Goal: Task Accomplishment & Management: Manage account settings

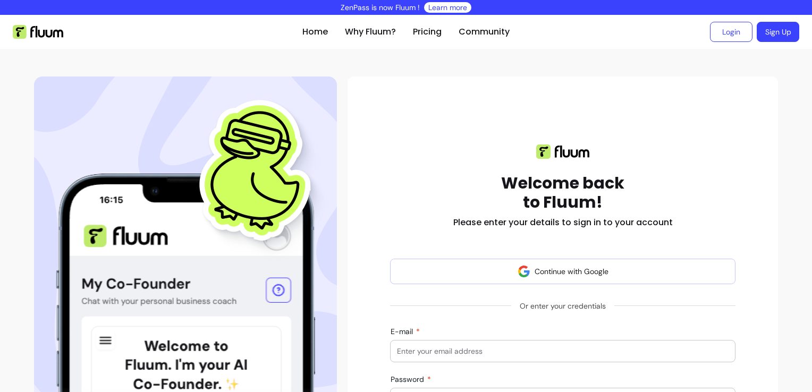
scroll to position [119, 0]
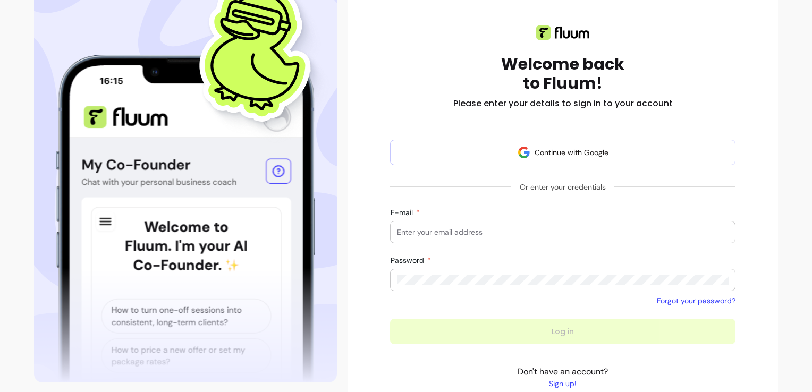
click at [593, 233] on input "E-mail" at bounding box center [562, 232] width 331 height 11
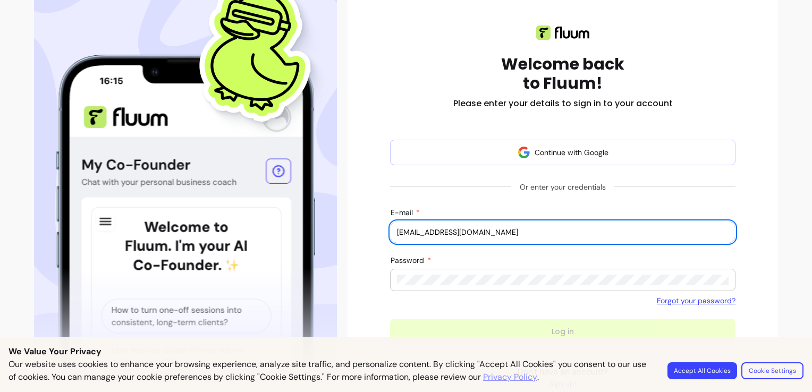
type input "simply-sara@hotmail.co.uk"
click at [508, 290] on div "Password" at bounding box center [562, 280] width 345 height 22
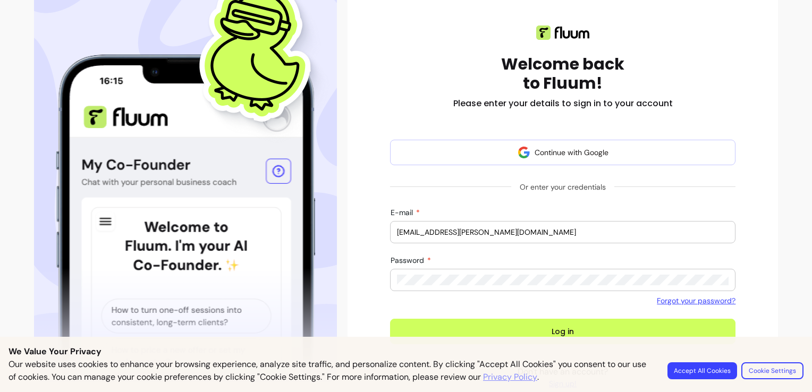
click at [390, 319] on button "Log in" at bounding box center [562, 331] width 345 height 25
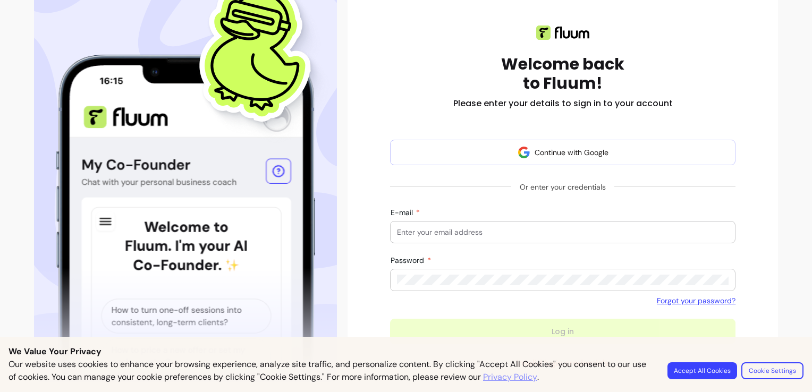
click at [504, 223] on div at bounding box center [562, 232] width 331 height 21
click at [495, 225] on div at bounding box center [562, 232] width 331 height 21
click at [433, 237] on div at bounding box center [562, 232] width 331 height 21
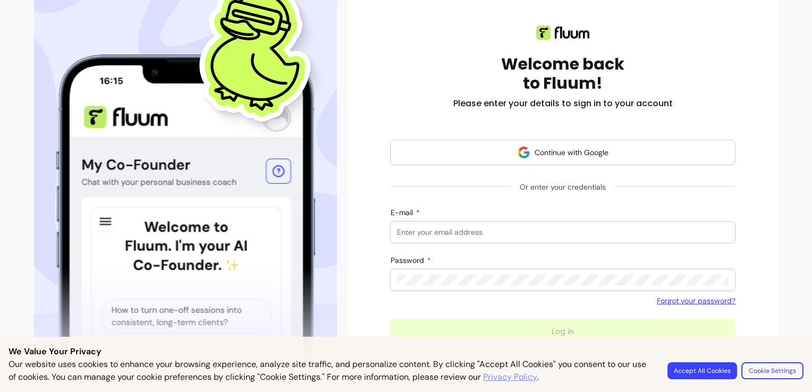
click at [374, 230] on div "Welcome back to Fluum! Please enter your details to sign in to your account Con…" at bounding box center [562, 213] width 413 height 410
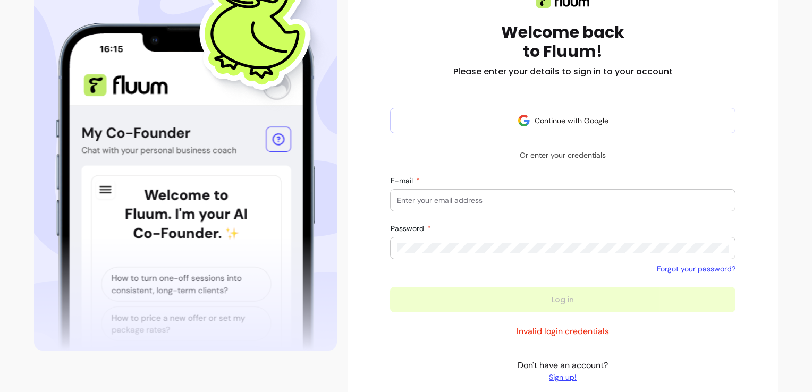
scroll to position [155, 0]
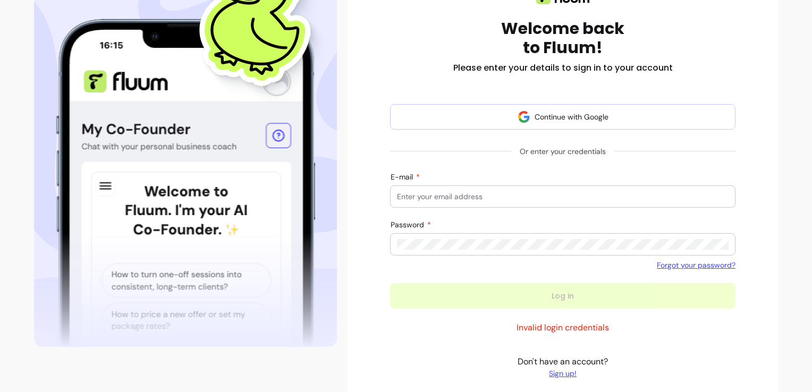
click at [611, 212] on form "Continue with Google Or enter your credentials E-mail Password Forgot your pass…" at bounding box center [562, 206] width 345 height 205
click at [601, 190] on div at bounding box center [562, 196] width 331 height 21
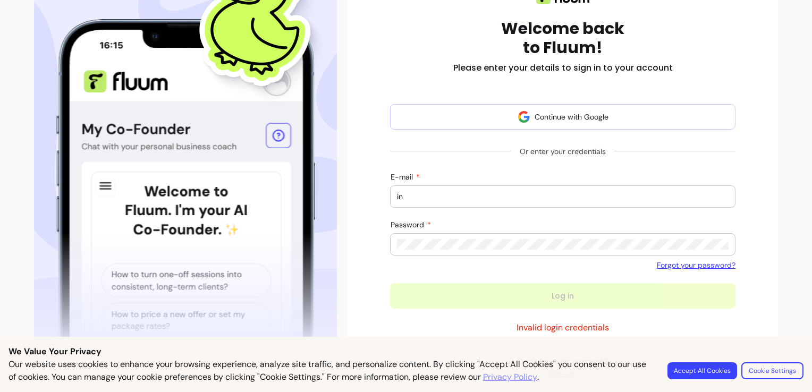
type input "info@thespiritualrealist.art"
click at [514, 251] on div at bounding box center [562, 244] width 331 height 21
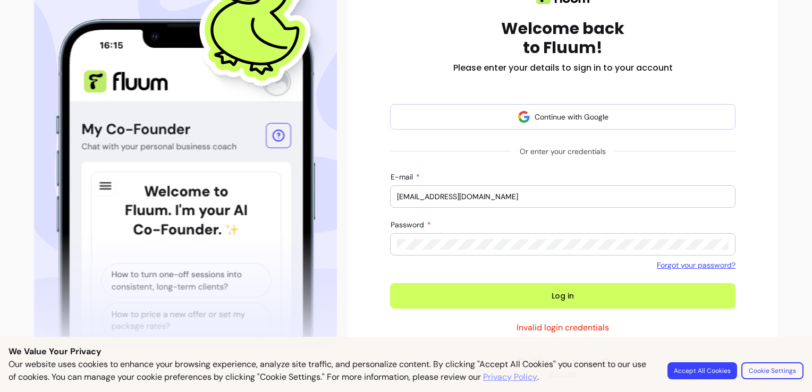
click at [390, 283] on button "Log in" at bounding box center [562, 295] width 345 height 25
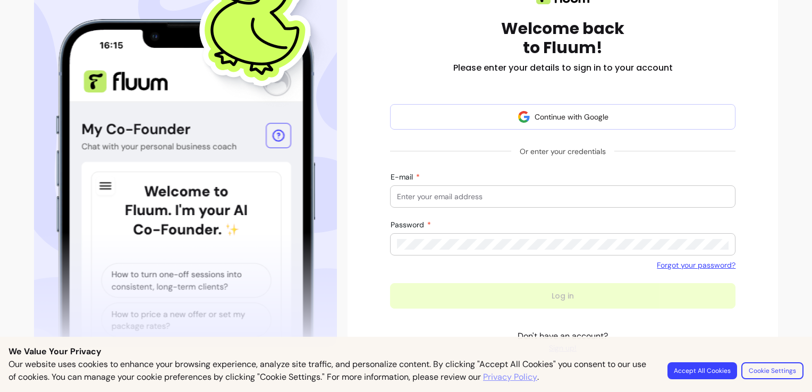
scroll to position [127, 0]
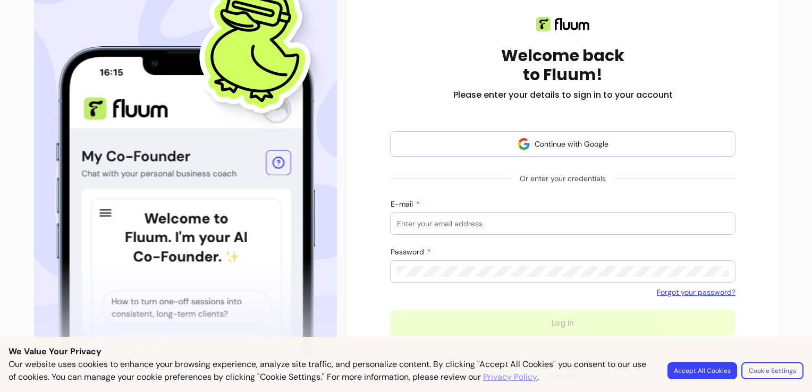
click at [459, 219] on input "E-mail" at bounding box center [562, 223] width 331 height 11
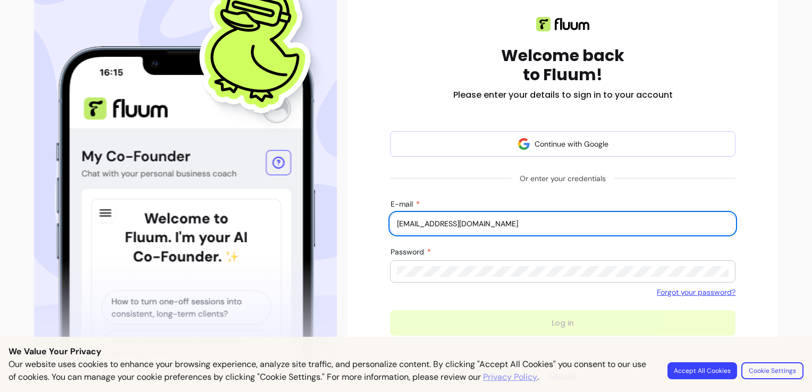
type input "info@viisouls.com"
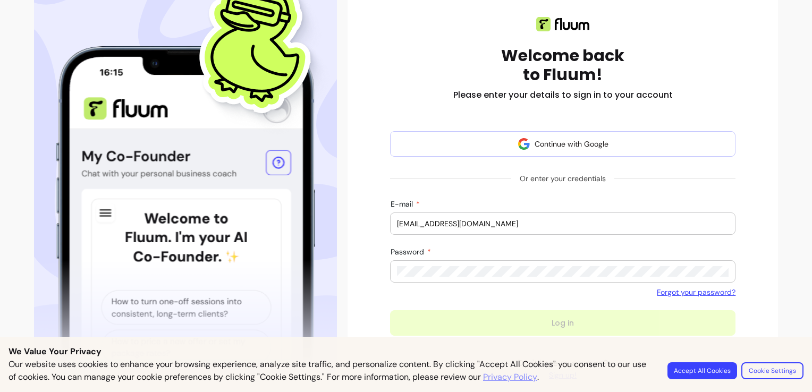
click at [456, 278] on div at bounding box center [562, 271] width 331 height 21
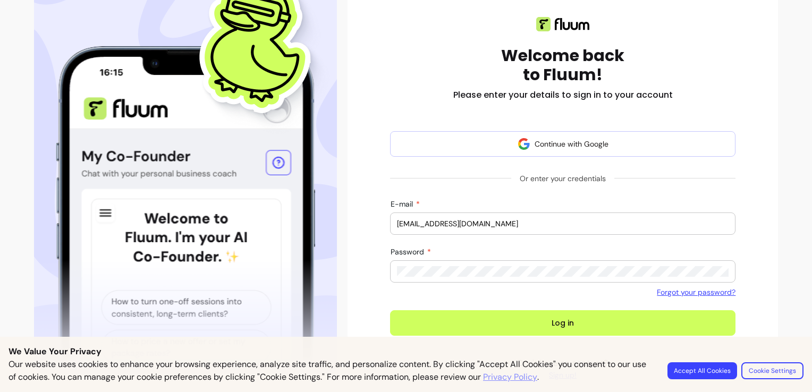
click at [390, 310] on button "Log in" at bounding box center [562, 322] width 345 height 25
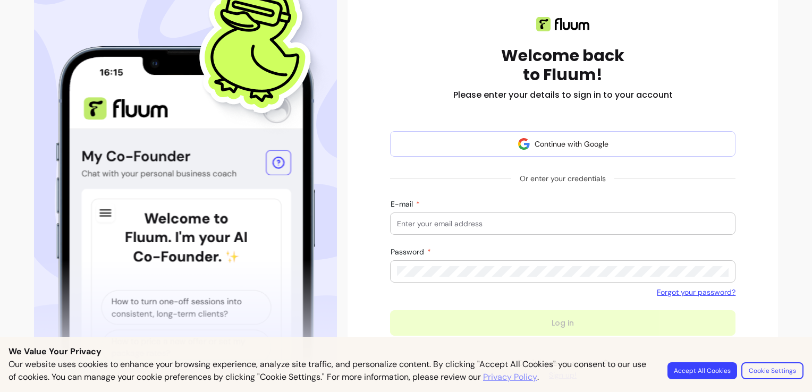
click at [473, 223] on input "E-mail" at bounding box center [562, 223] width 331 height 11
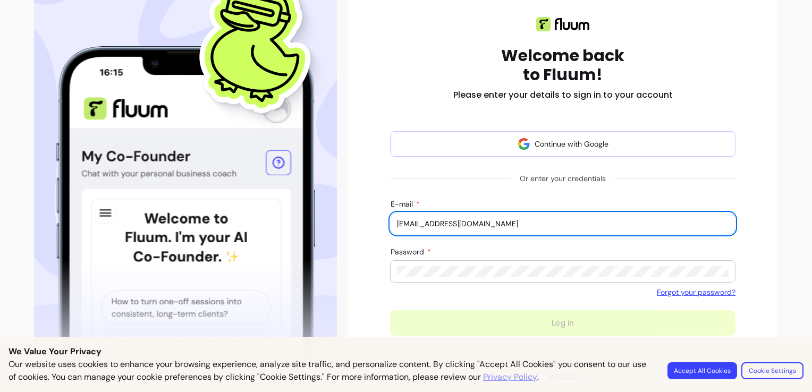
type input "info@viisouls.com"
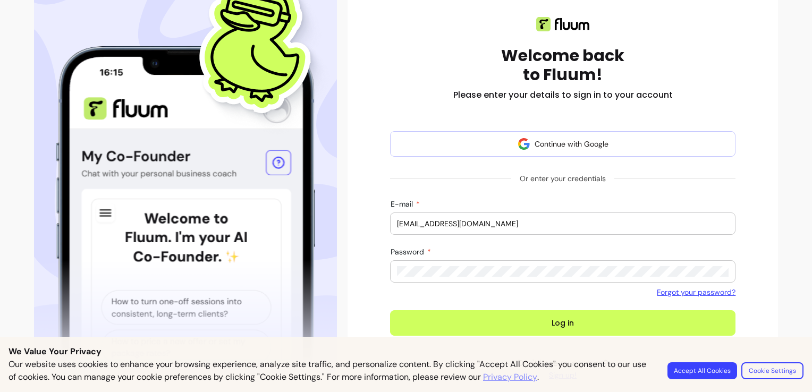
click at [390, 310] on button "Log in" at bounding box center [562, 322] width 345 height 25
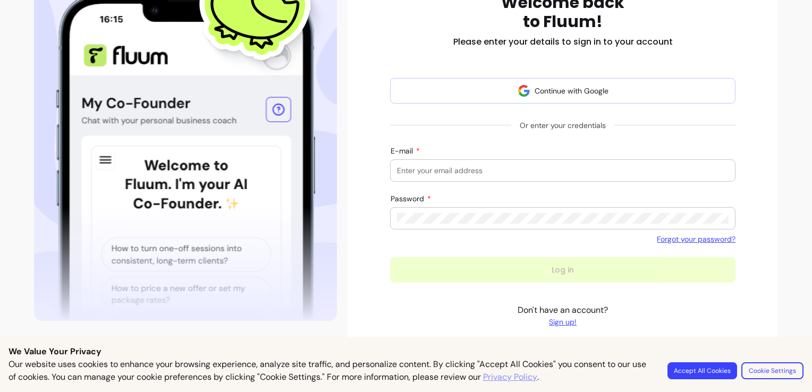
scroll to position [135, 0]
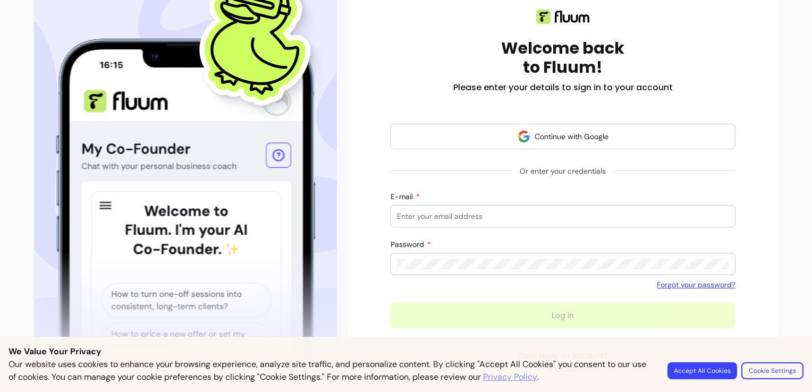
click at [694, 283] on link "Forgot your password?" at bounding box center [696, 284] width 79 height 11
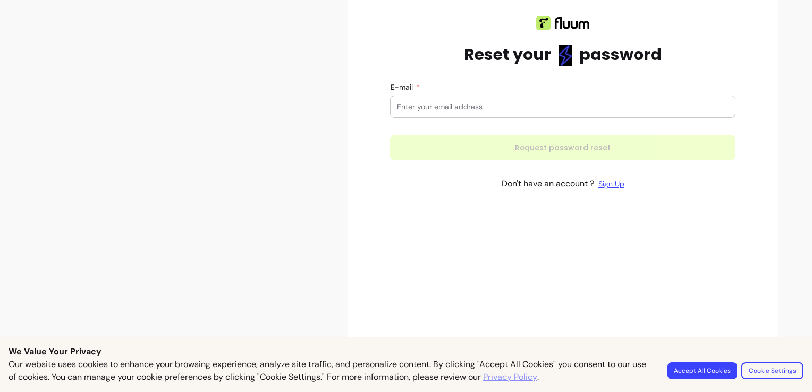
scroll to position [120, 0]
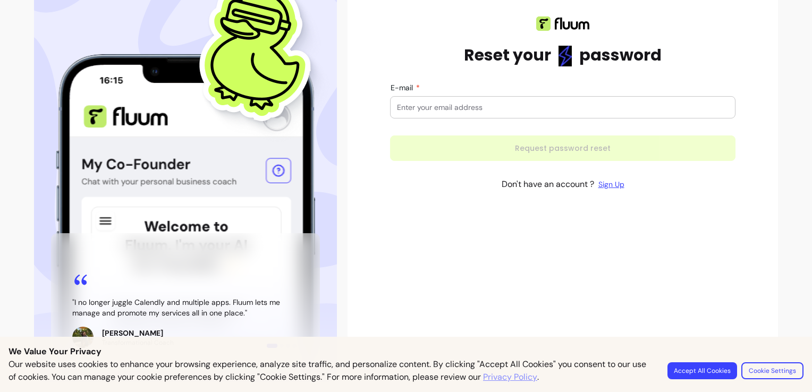
click at [477, 100] on div at bounding box center [562, 107] width 331 height 21
click at [516, 98] on div at bounding box center [562, 107] width 331 height 21
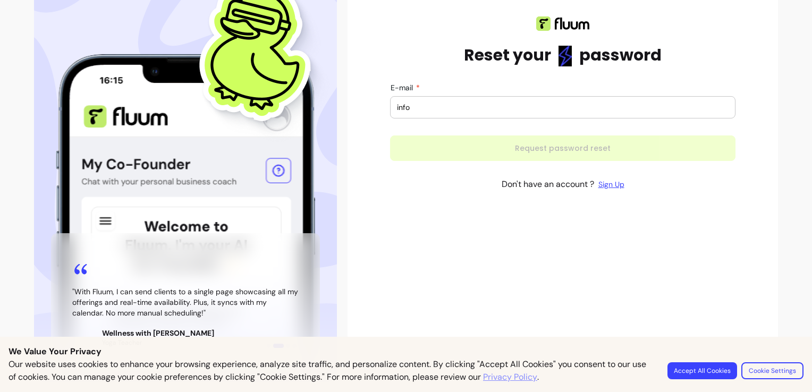
type input "info@thespiritualrealist.art"
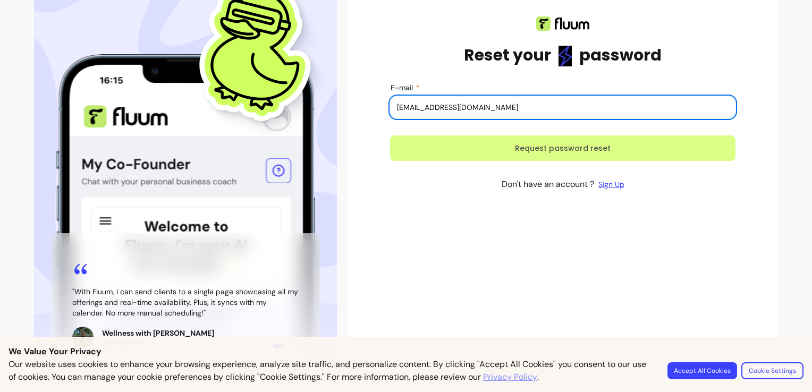
click at [470, 154] on button "Request password reset" at bounding box center [562, 147] width 345 height 25
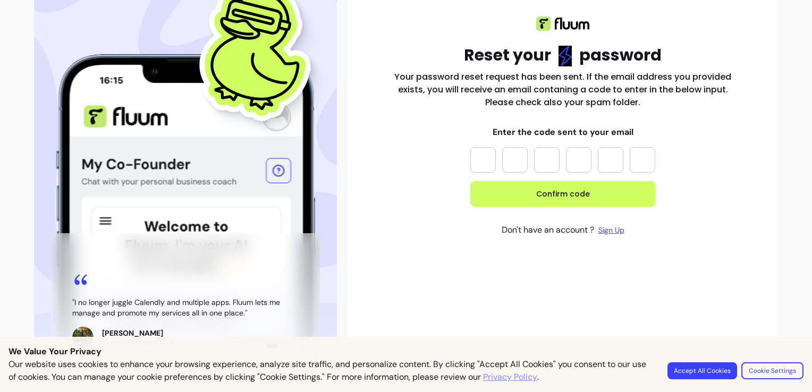
click at [483, 152] on input "Please enter OTP character 1" at bounding box center [482, 159] width 25 height 25
type input "*"
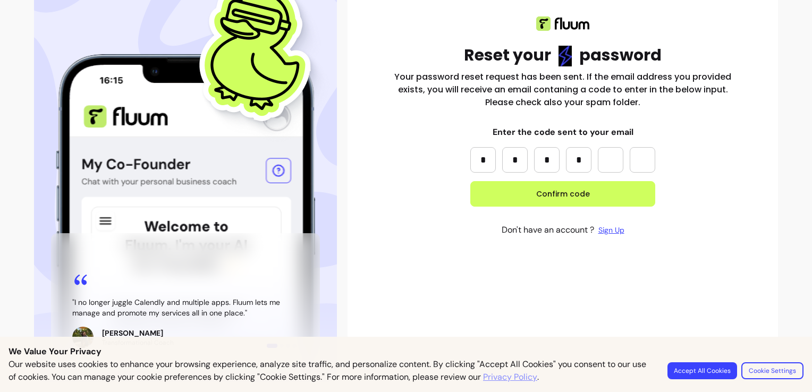
type input "*"
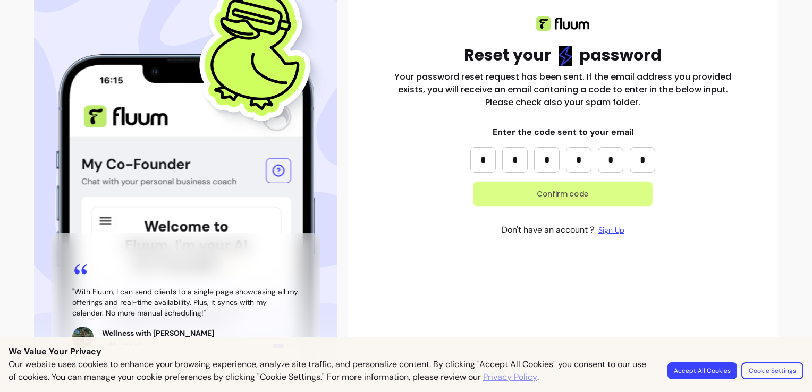
click at [546, 186] on button "Confirm code" at bounding box center [563, 194] width 180 height 25
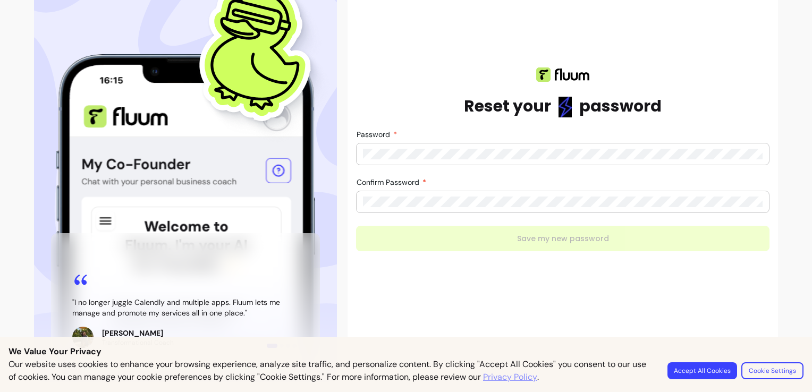
click at [525, 163] on div at bounding box center [562, 153] width 399 height 21
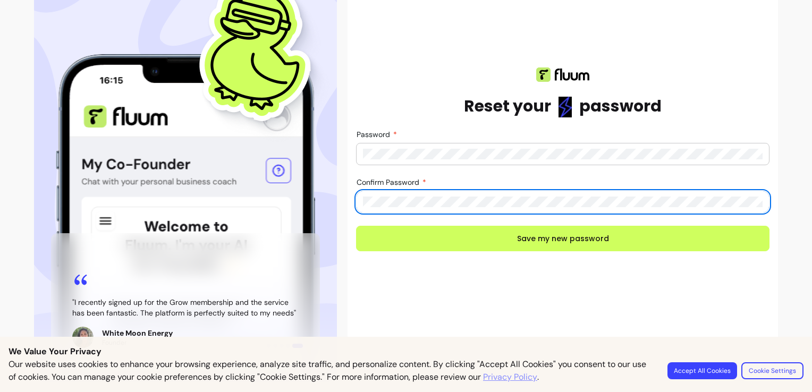
click at [356, 226] on button "Save my new password" at bounding box center [562, 238] width 413 height 25
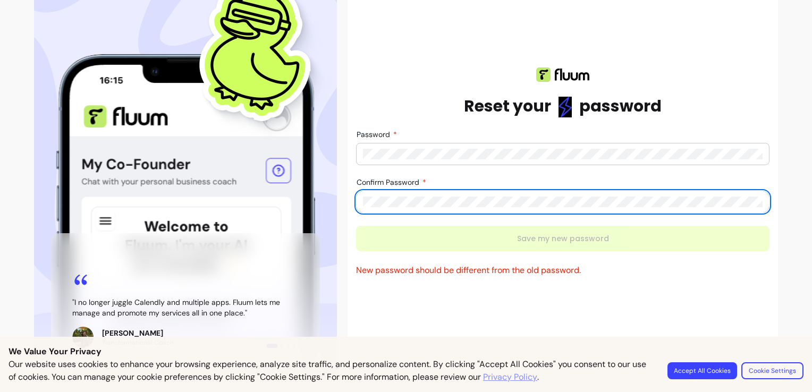
click at [499, 145] on div at bounding box center [562, 153] width 399 height 21
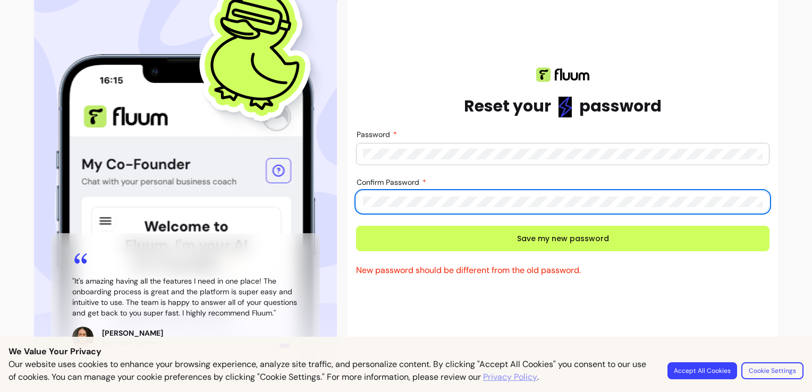
click at [356, 226] on button "Save my new password" at bounding box center [562, 238] width 413 height 25
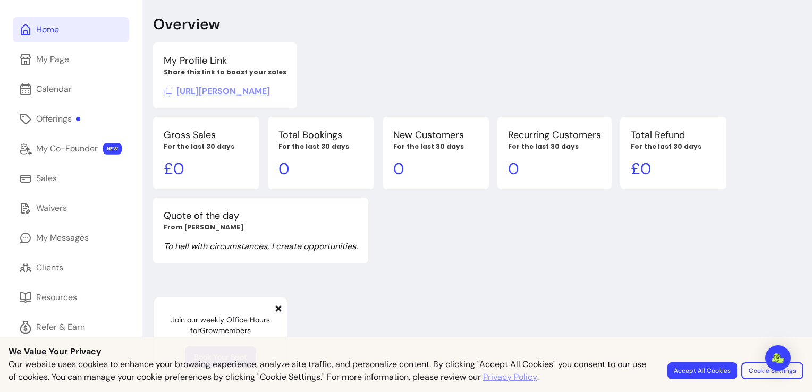
scroll to position [51, 0]
click at [503, 235] on div "Quote of the day From Bruce Lee To hell with circumstances; I create opportunit…" at bounding box center [439, 231] width 573 height 66
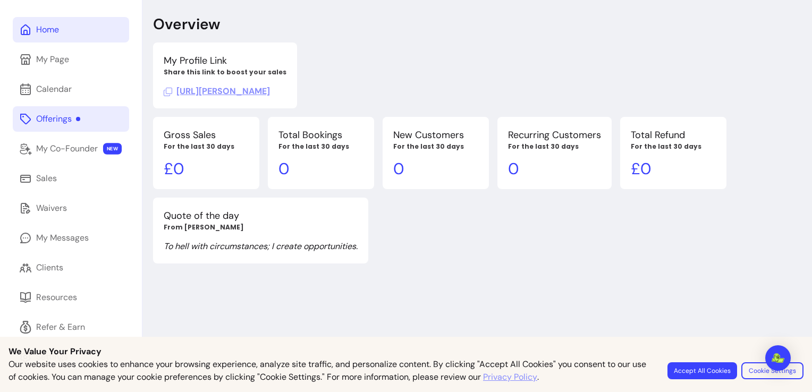
click at [74, 119] on div "Offerings" at bounding box center [58, 119] width 44 height 13
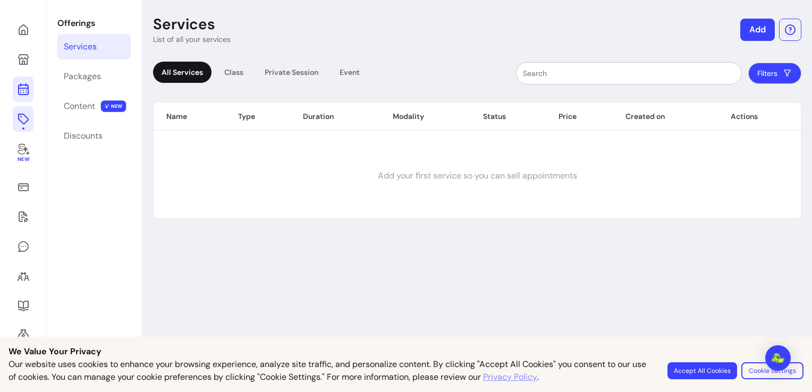
click at [26, 95] on icon at bounding box center [23, 89] width 13 height 13
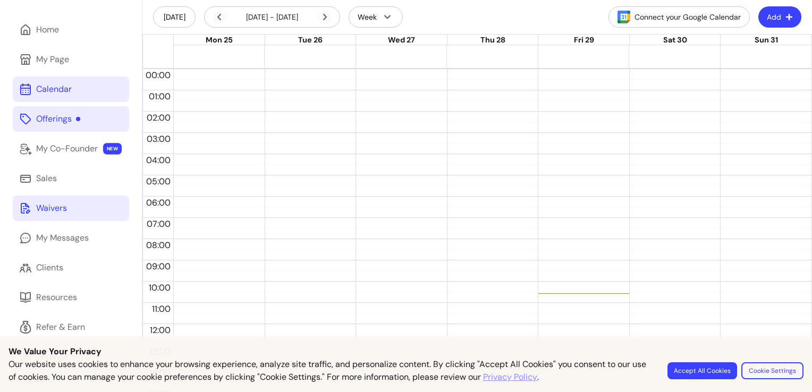
click at [53, 215] on link "Waivers" at bounding box center [71, 207] width 116 height 25
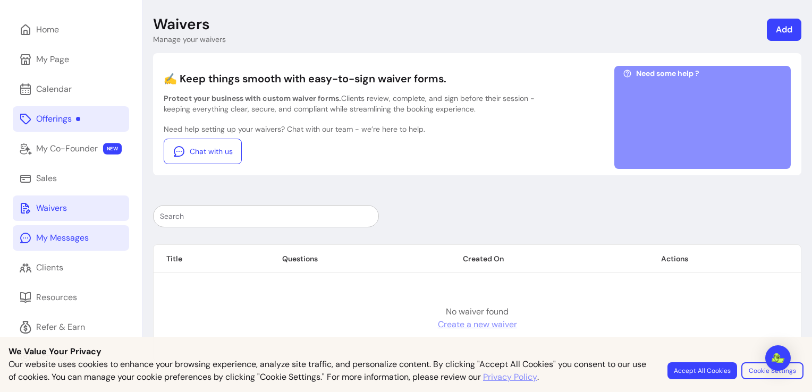
click at [56, 233] on div "My Messages" at bounding box center [62, 238] width 53 height 13
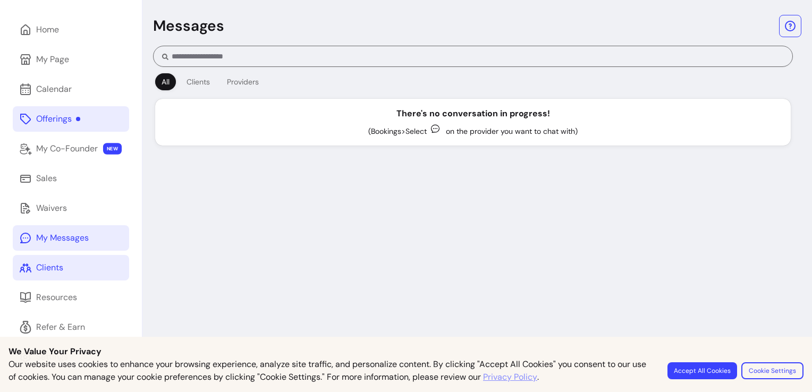
click at [48, 267] on div "Clients" at bounding box center [49, 267] width 27 height 13
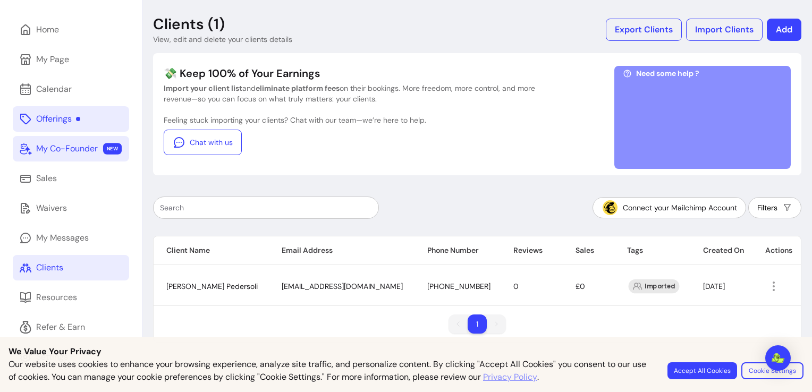
click at [94, 147] on div "My Co-Founder" at bounding box center [67, 148] width 62 height 13
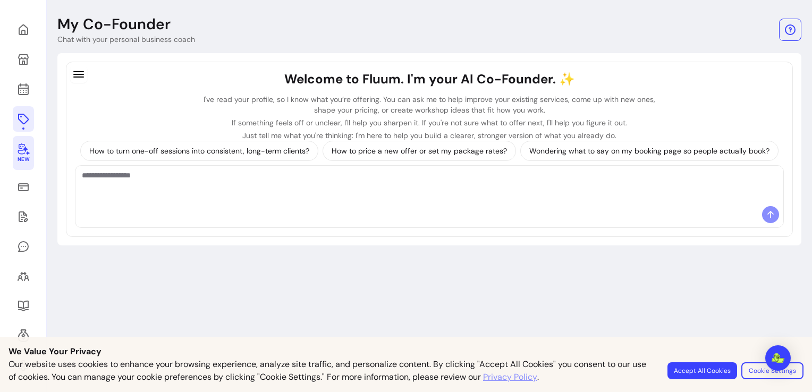
click at [185, 176] on textarea "Ask me anything..." at bounding box center [429, 186] width 695 height 32
type textarea "**********"
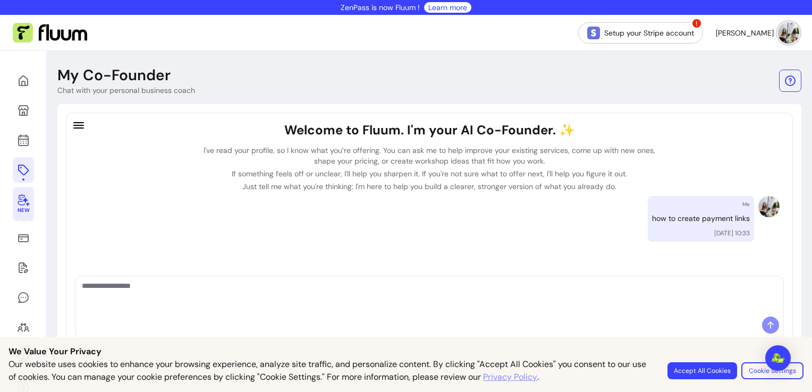
scroll to position [54, 0]
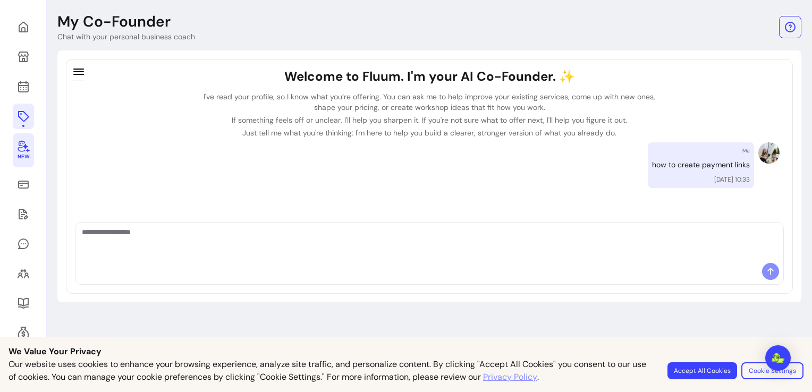
click at [467, 102] on p "I've read your profile, so I know what you’re offering. You can ask me to help …" at bounding box center [429, 101] width 463 height 21
click at [85, 72] on button "button" at bounding box center [78, 71] width 16 height 16
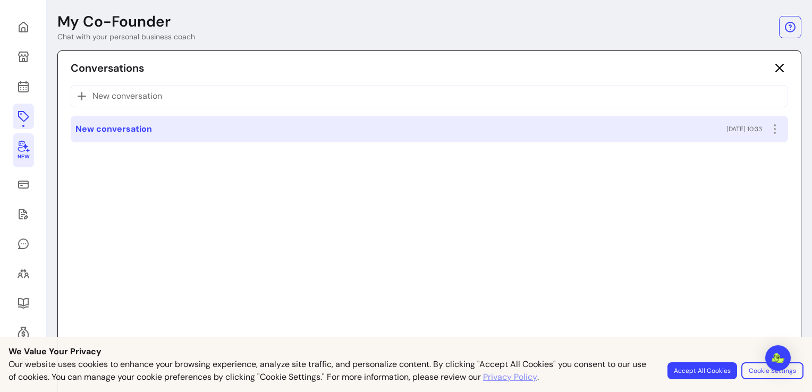
click at [93, 133] on span "New conversation" at bounding box center [113, 129] width 76 height 13
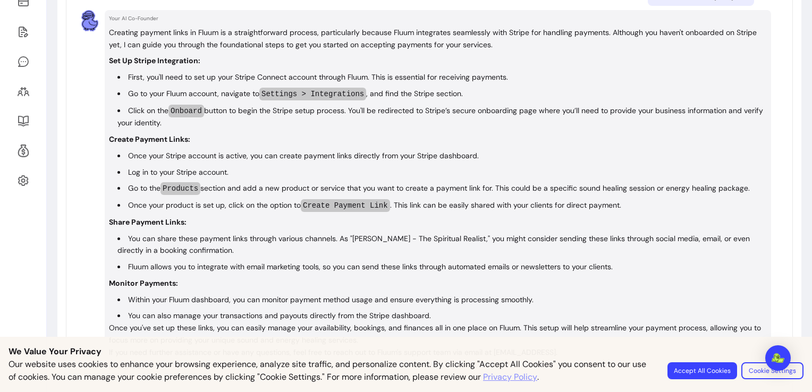
scroll to position [0, 0]
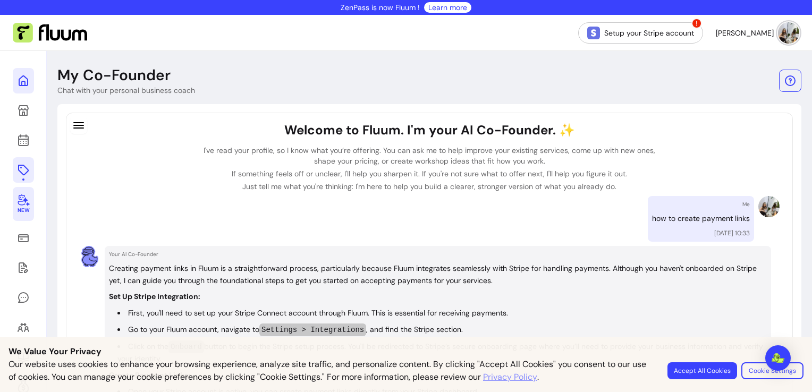
click at [19, 82] on icon at bounding box center [108, 66] width 180 height 151
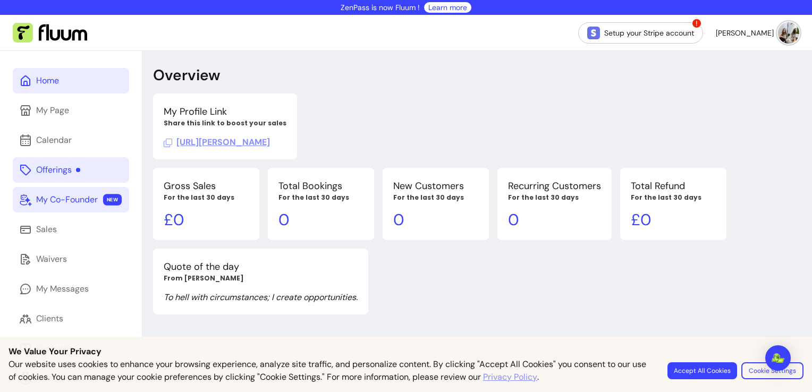
click at [63, 171] on div "Offerings" at bounding box center [58, 170] width 44 height 13
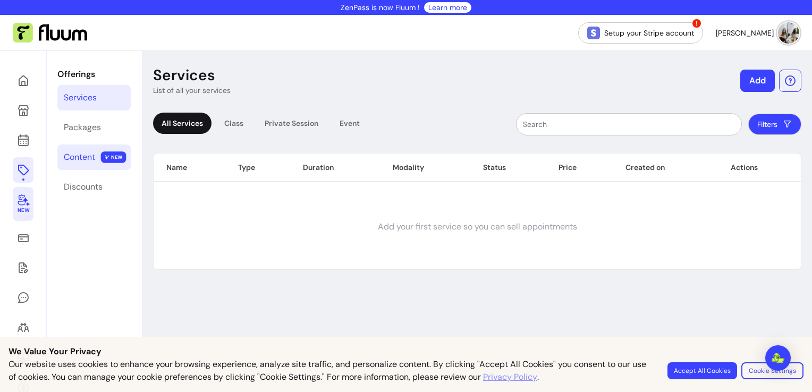
click at [84, 151] on div "Content" at bounding box center [79, 157] width 31 height 13
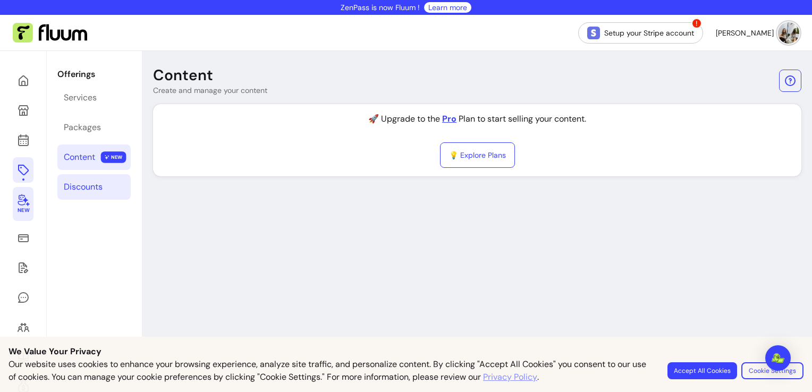
click at [75, 188] on div "Discounts" at bounding box center [83, 187] width 39 height 13
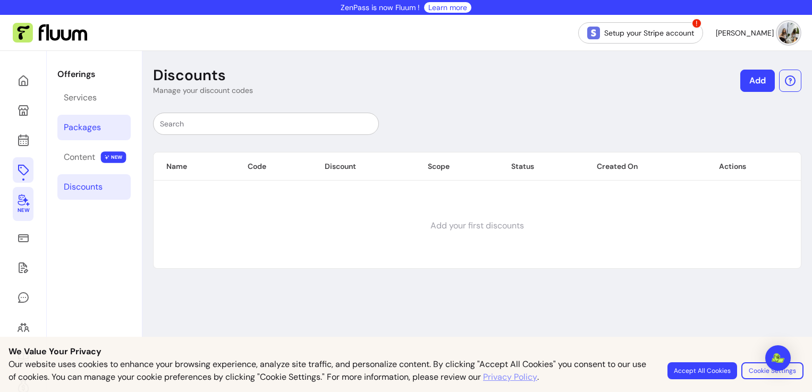
click at [81, 123] on div "Packages" at bounding box center [82, 127] width 37 height 13
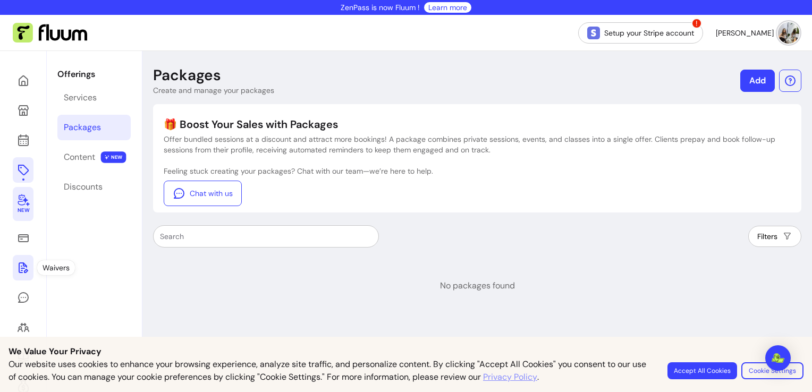
click at [19, 269] on icon at bounding box center [23, 267] width 13 height 13
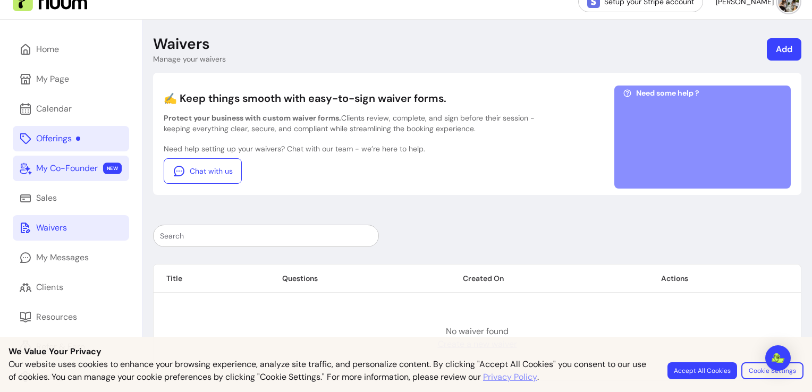
scroll to position [31, 0]
click at [205, 178] on link "Chat with us" at bounding box center [203, 171] width 78 height 25
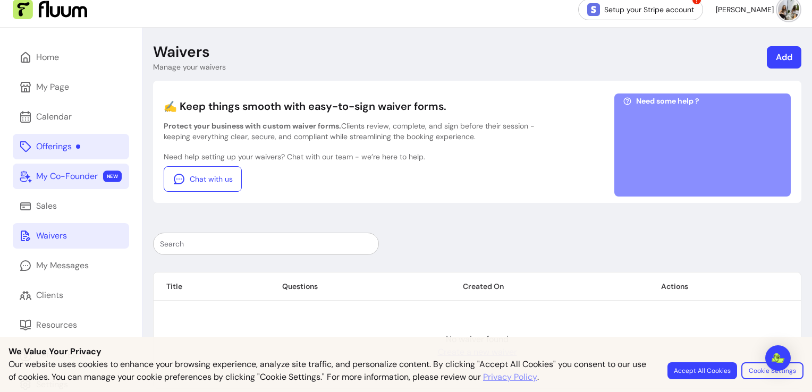
scroll to position [0, 0]
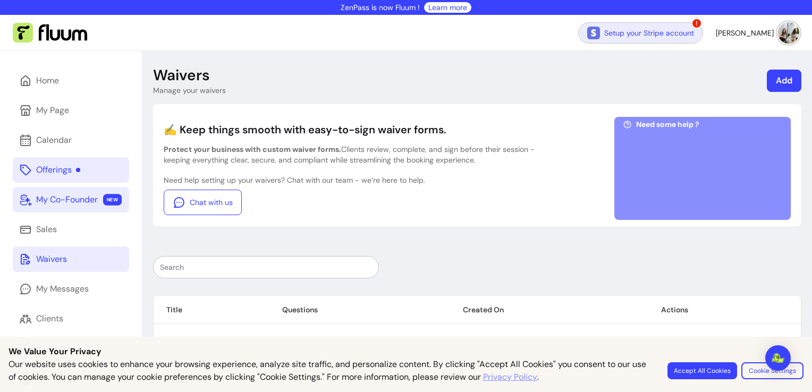
click at [682, 37] on link "Setup your Stripe account" at bounding box center [640, 32] width 125 height 21
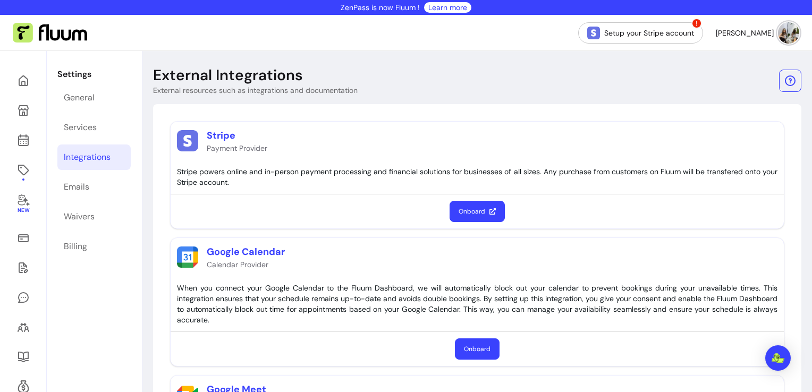
click at [464, 214] on button "Onboard" at bounding box center [476, 211] width 55 height 21
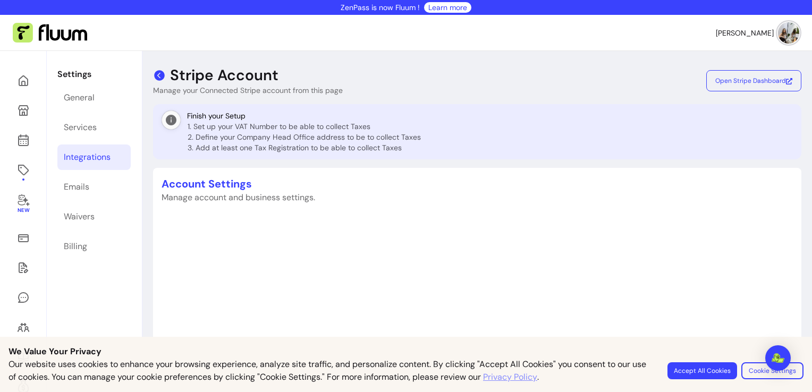
click at [163, 72] on icon at bounding box center [159, 75] width 11 height 11
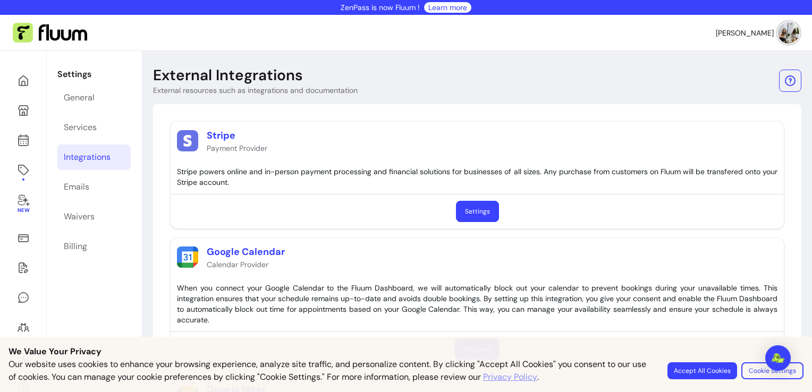
click at [469, 209] on link "Settings" at bounding box center [477, 211] width 43 height 21
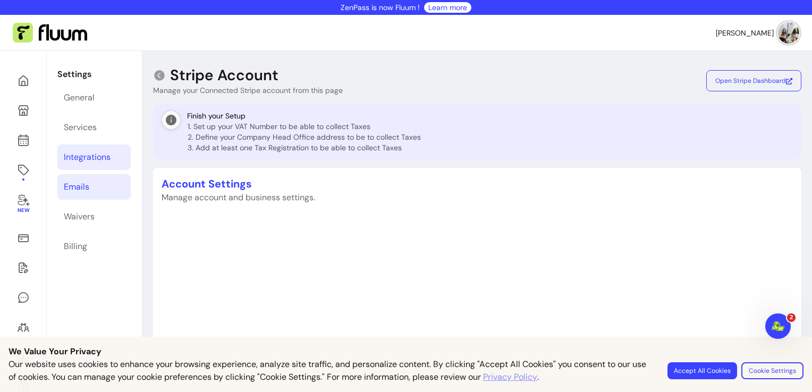
click at [95, 186] on link "Emails" at bounding box center [93, 186] width 73 height 25
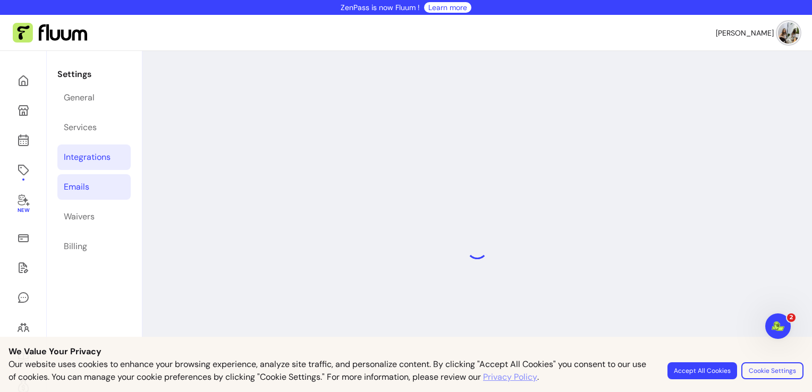
select select "**********"
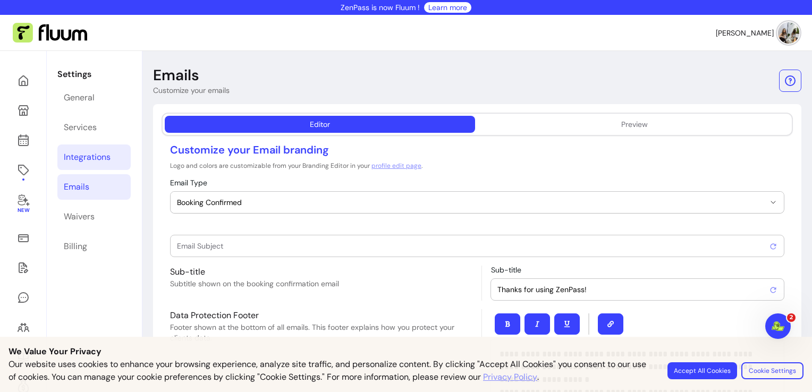
type input "Booking confirmed !"
click at [76, 153] on div "Integrations" at bounding box center [87, 157] width 47 height 13
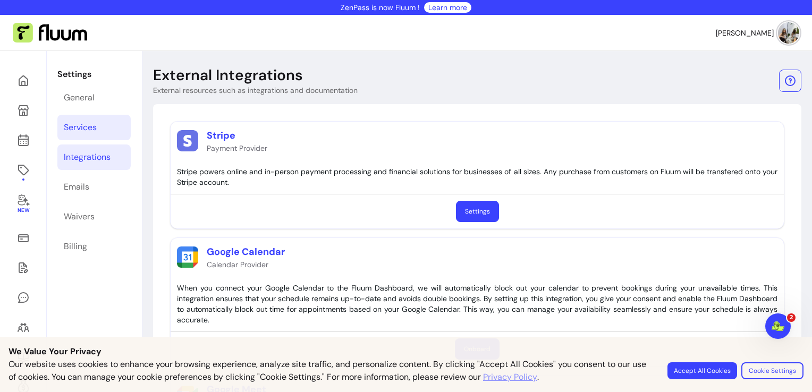
click at [81, 125] on div "Services" at bounding box center [80, 127] width 33 height 13
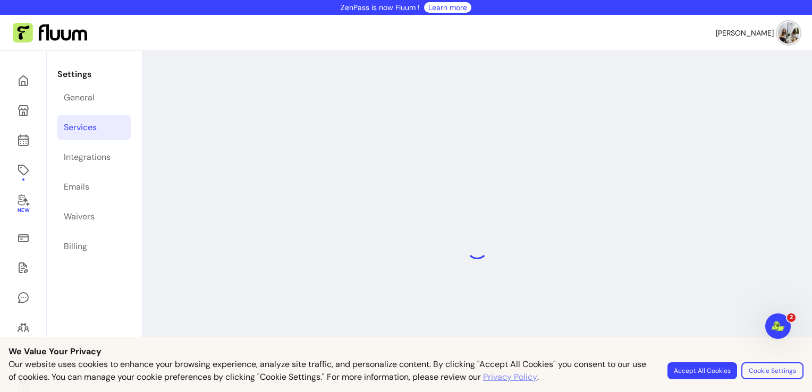
select select "***"
select select "****"
select select "***"
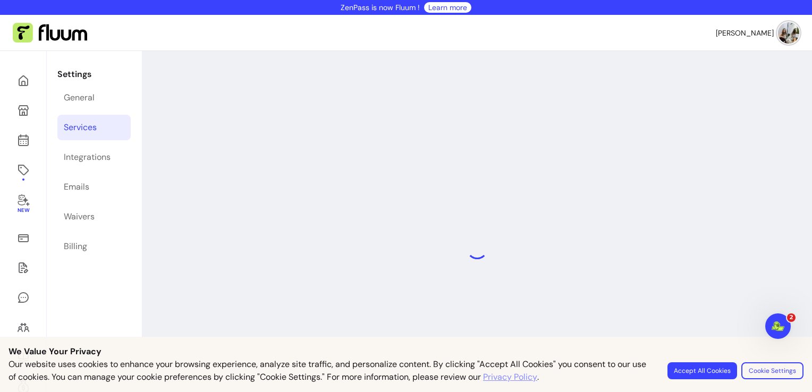
select select "***"
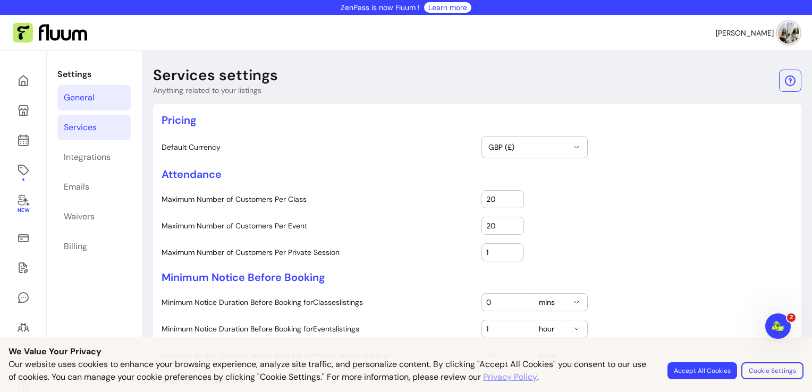
click at [79, 91] on div "General" at bounding box center [79, 97] width 31 height 13
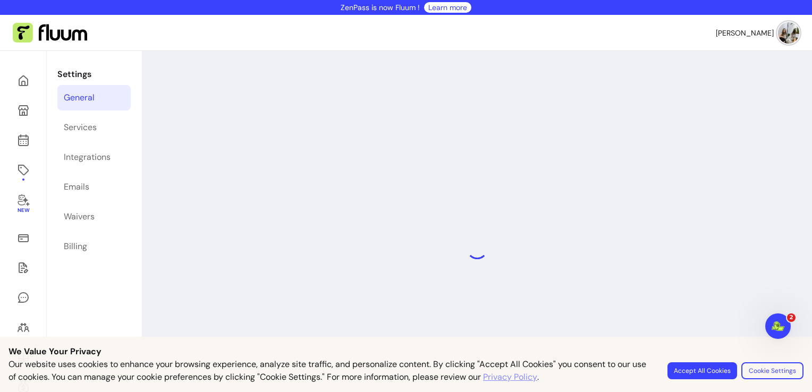
select select "**********"
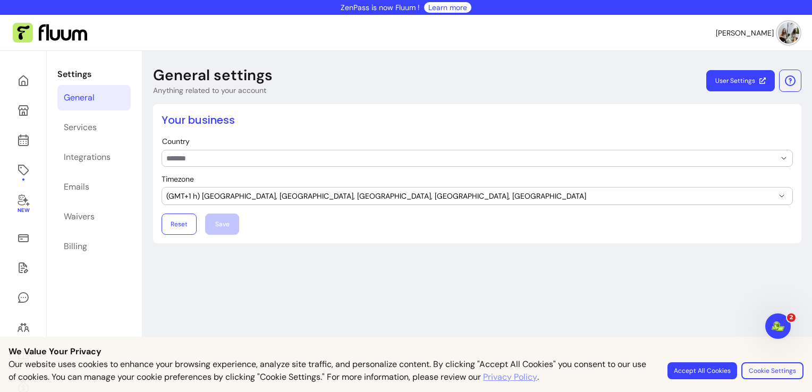
click at [229, 156] on input "Country" at bounding box center [462, 158] width 592 height 11
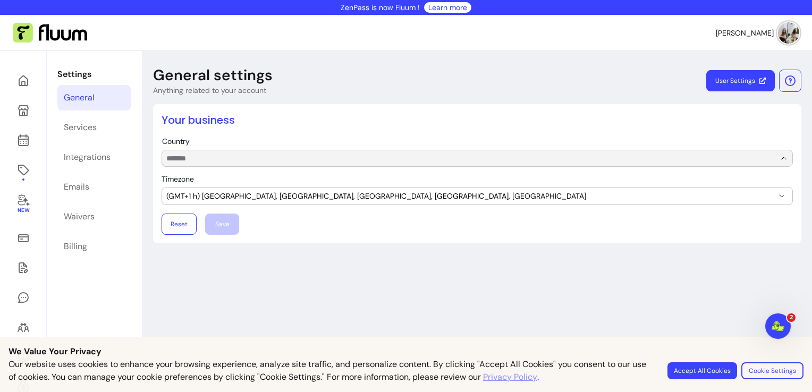
click at [239, 127] on h2 "Your business" at bounding box center [476, 120] width 631 height 15
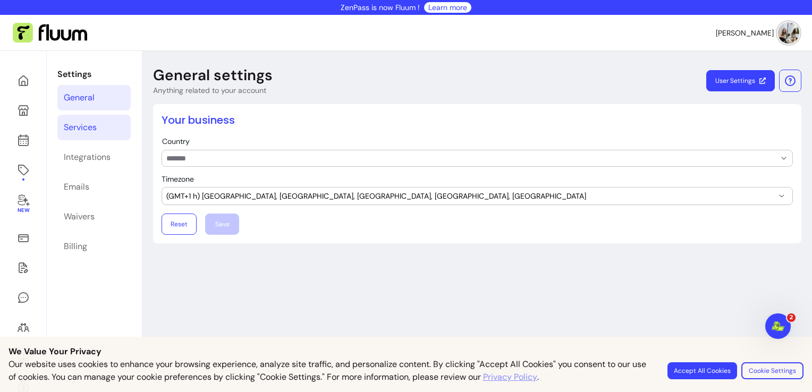
click at [105, 122] on link "Services" at bounding box center [93, 127] width 73 height 25
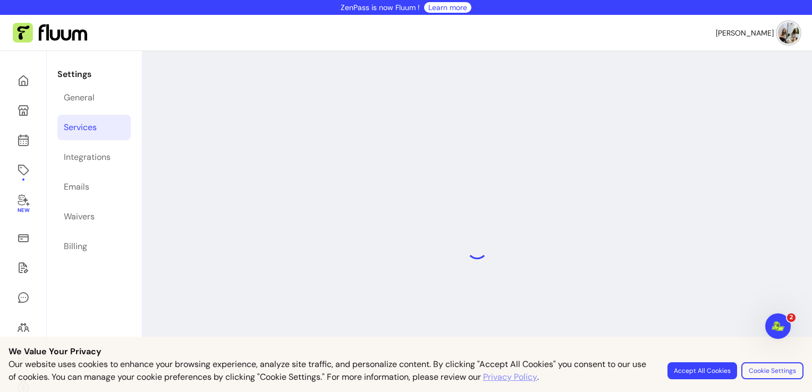
select select "***"
select select "****"
select select "***"
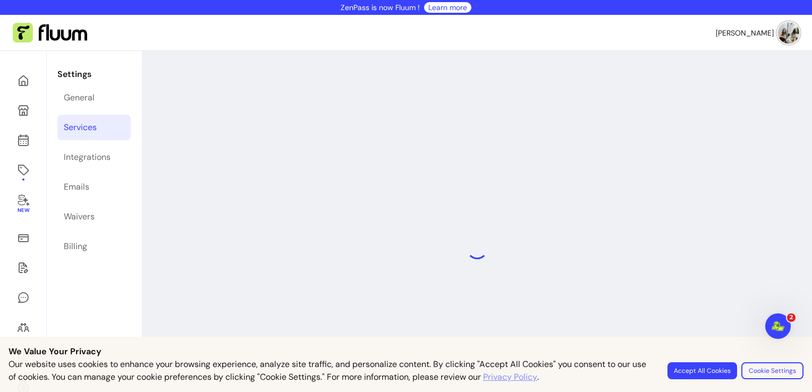
select select "***"
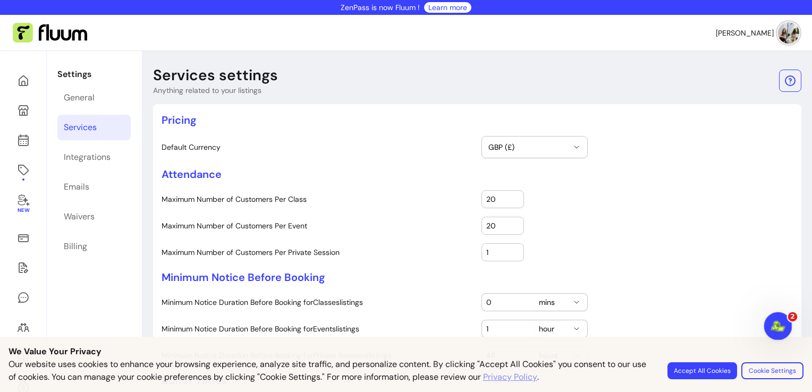
click at [774, 329] on icon "Open Intercom Messenger" at bounding box center [777, 325] width 18 height 18
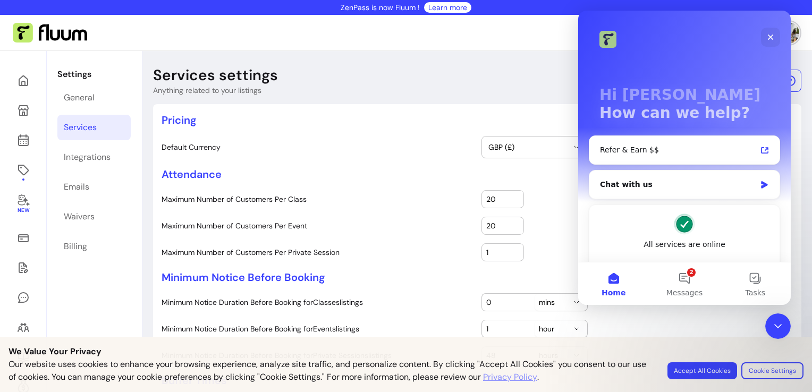
scroll to position [61, 0]
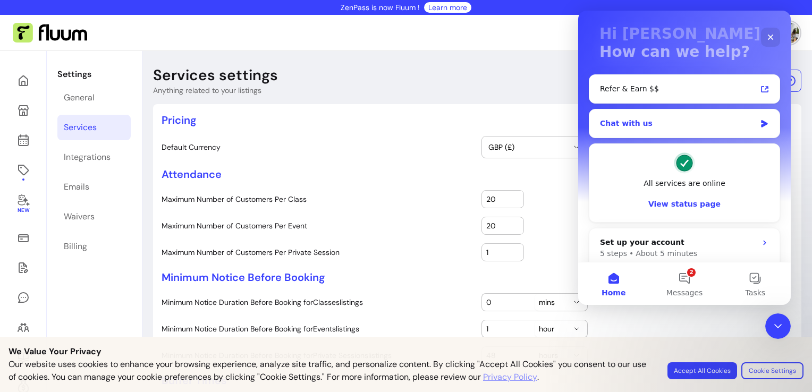
click at [761, 126] on icon "Intercom messenger" at bounding box center [764, 124] width 9 height 8
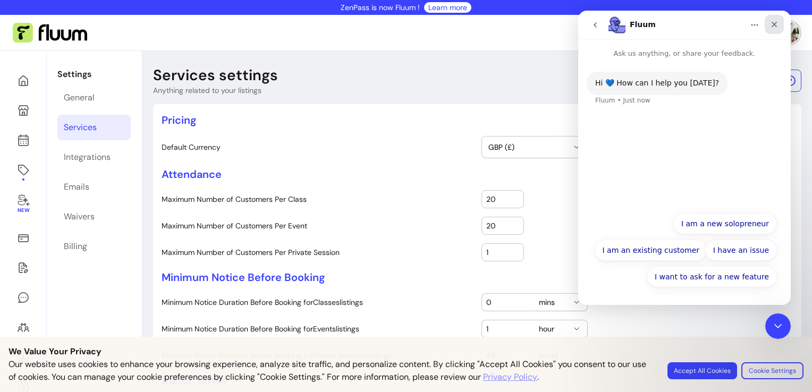
click at [772, 31] on div "Close" at bounding box center [773, 24] width 19 height 19
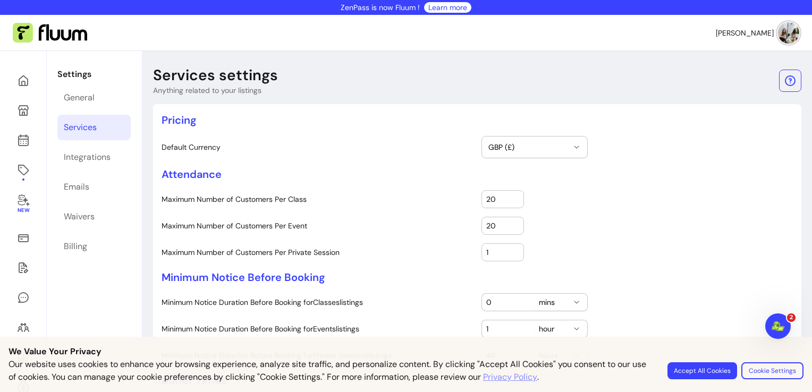
scroll to position [0, 0]
click at [785, 333] on div "Open Intercom Messenger" at bounding box center [776, 324] width 35 height 35
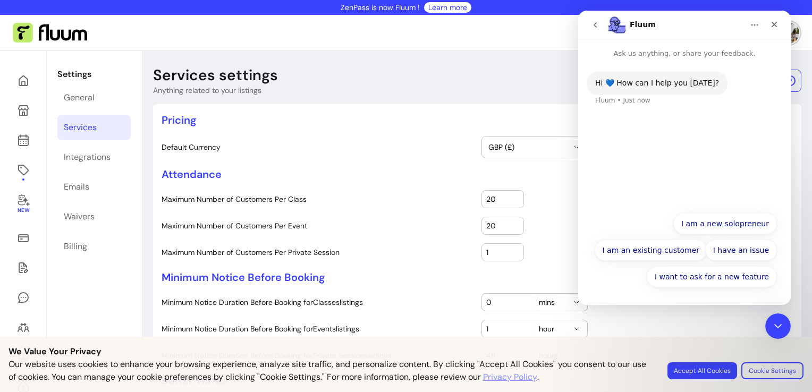
drag, startPoint x: 786, startPoint y: 80, endPoint x: 785, endPoint y: 135, distance: 54.7
click at [785, 135] on div "Hi 💙 How can I help you [DATE]? Fluum • Just now" at bounding box center [684, 132] width 212 height 147
click at [659, 254] on button "I am an existing customer" at bounding box center [650, 250] width 113 height 21
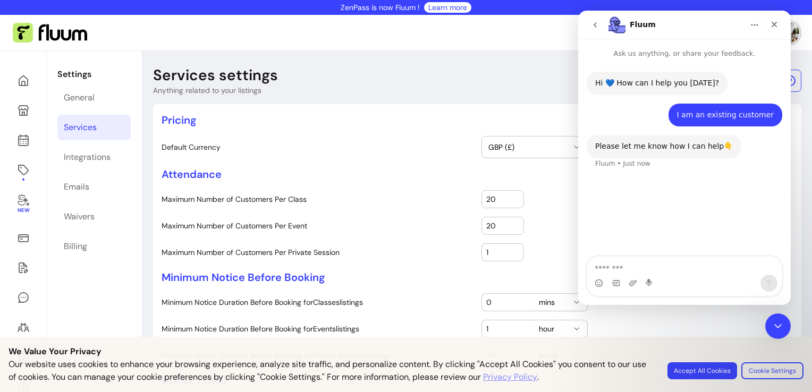
click at [660, 270] on textarea "Message…" at bounding box center [684, 266] width 194 height 18
type textarea "**********"
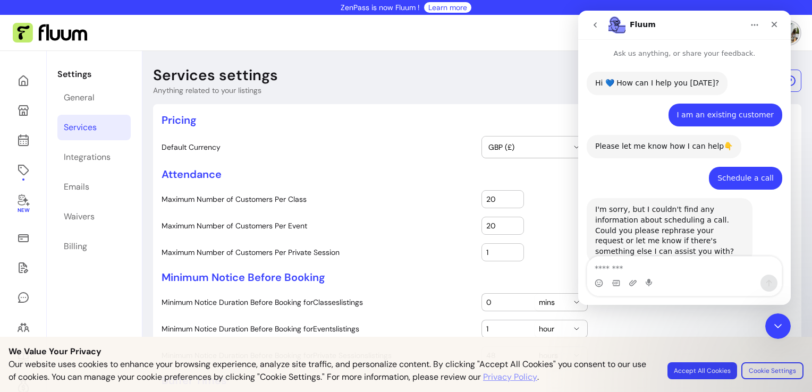
scroll to position [45, 0]
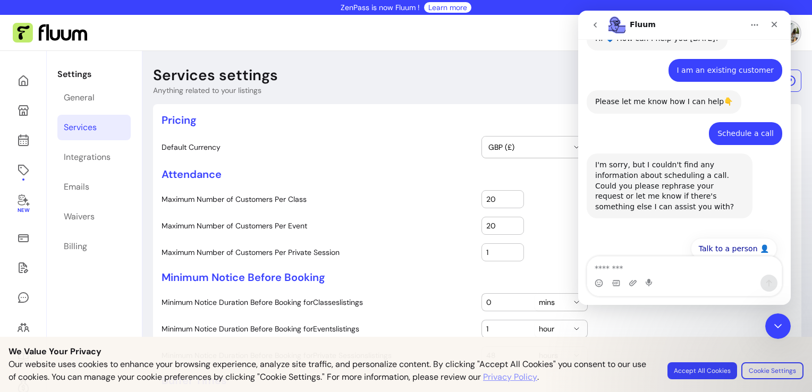
click at [524, 48] on nav "[PERSON_NAME]" at bounding box center [406, 33] width 812 height 36
click at [775, 25] on icon "Close" at bounding box center [774, 25] width 6 height 6
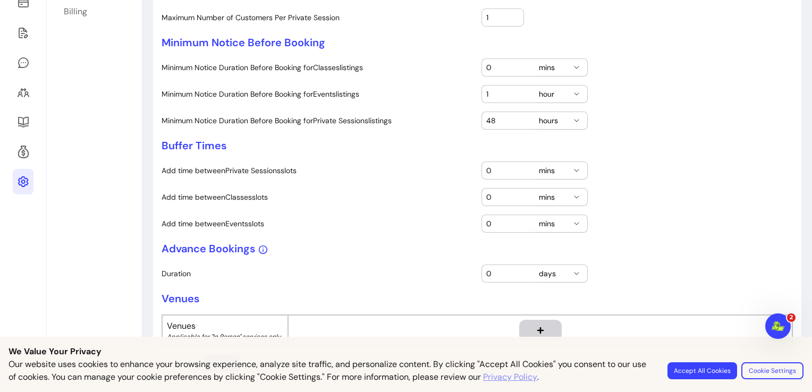
scroll to position [119, 0]
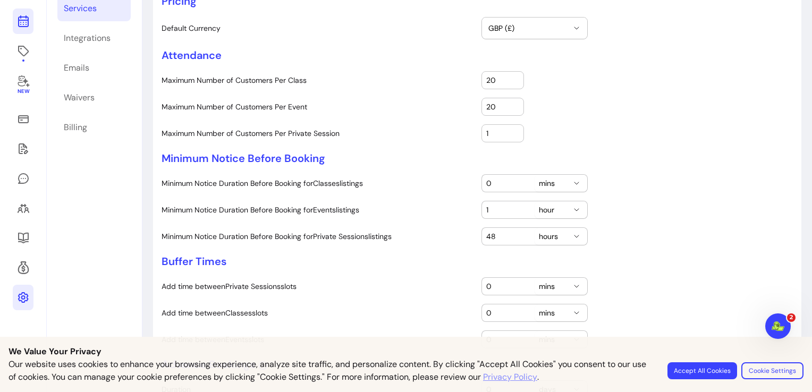
click at [22, 29] on link at bounding box center [23, 20] width 21 height 25
